Goal: Task Accomplishment & Management: Use online tool/utility

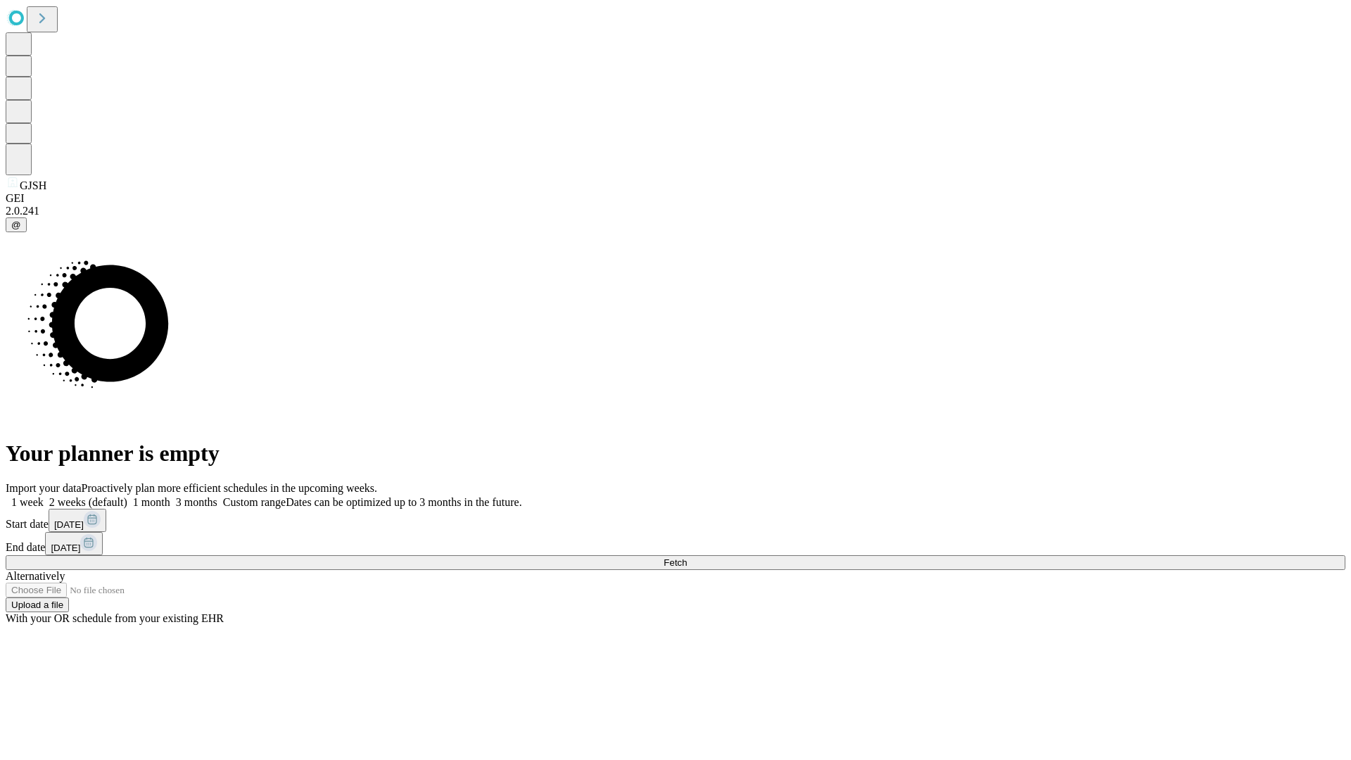
click at [687, 557] on span "Fetch" at bounding box center [675, 562] width 23 height 11
